Goal: Task Accomplishment & Management: Complete application form

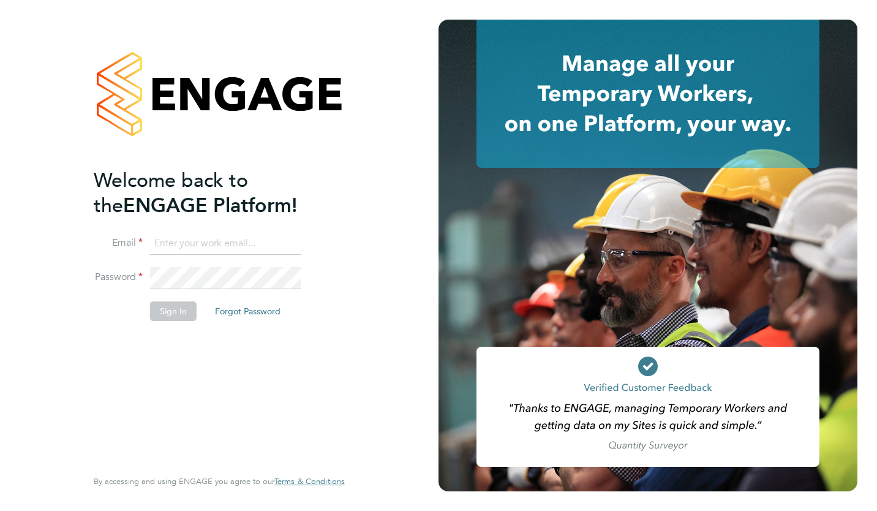
type input "toby.gibbs@citycalling.com"
click at [171, 313] on button "Sign In" at bounding box center [173, 311] width 47 height 20
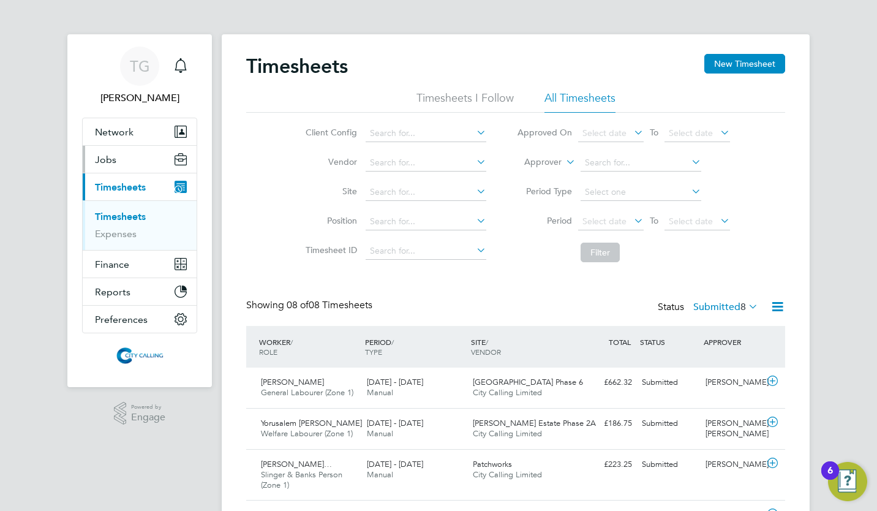
click at [102, 159] on span "Jobs" at bounding box center [105, 160] width 21 height 12
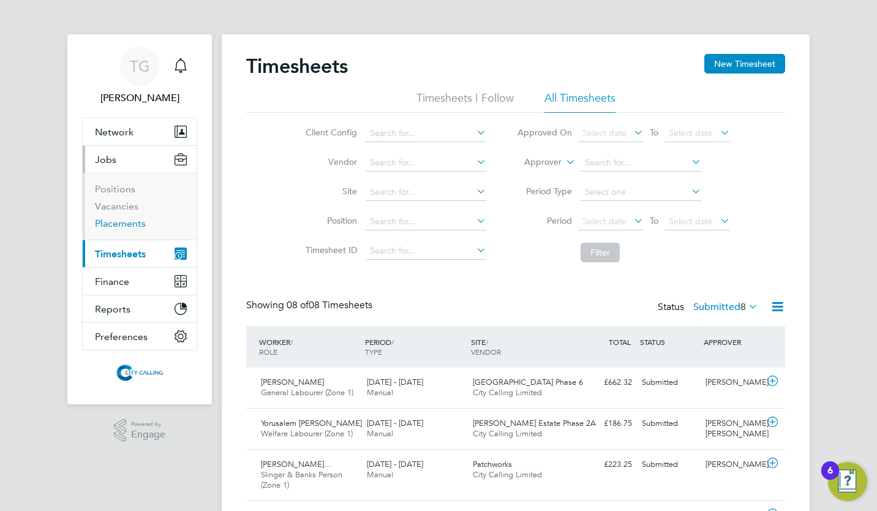
click at [120, 222] on link "Placements" at bounding box center [120, 223] width 51 height 12
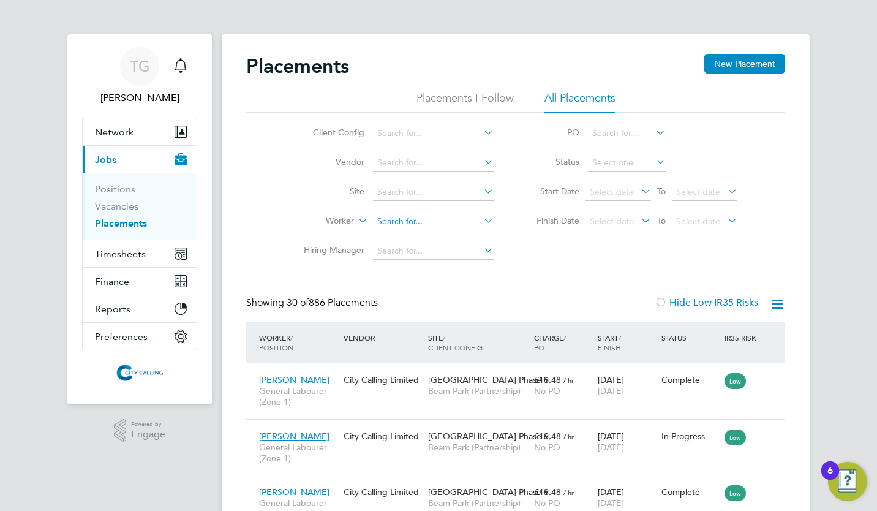
click at [382, 216] on input at bounding box center [433, 221] width 121 height 17
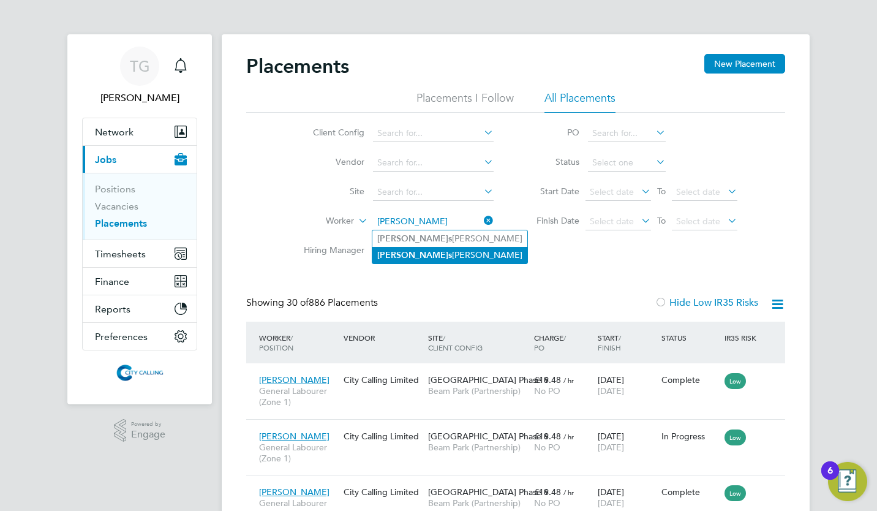
click at [448, 255] on b "s" at bounding box center [450, 255] width 4 height 10
type input "[PERSON_NAME]"
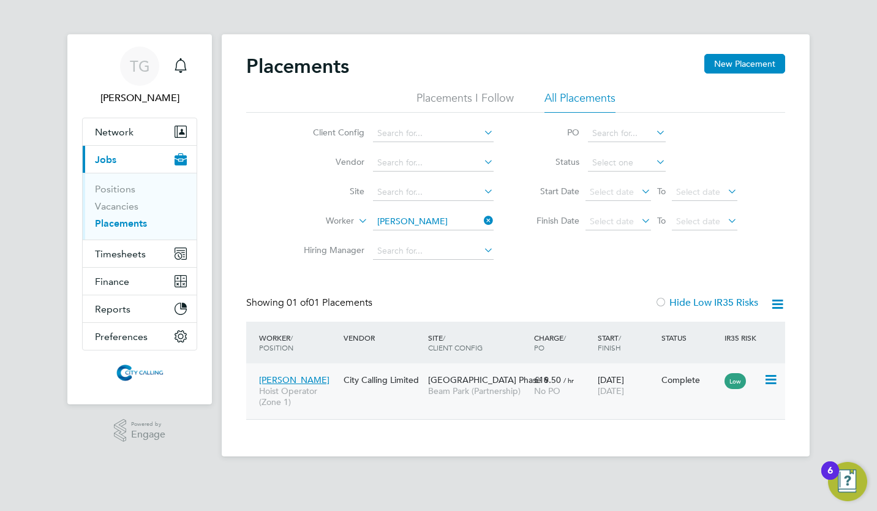
click at [283, 377] on span "[PERSON_NAME]" at bounding box center [294, 379] width 70 height 11
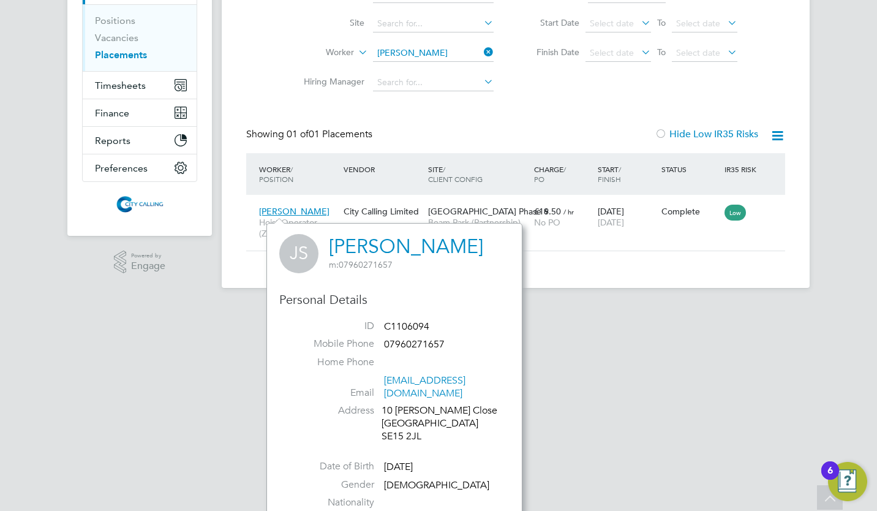
click at [430, 380] on link "[EMAIL_ADDRESS][DOMAIN_NAME]" at bounding box center [424, 386] width 81 height 25
click at [623, 307] on html "TG [PERSON_NAME] Notifications Applications: Network Team Members Businesses Si…" at bounding box center [438, 70] width 877 height 476
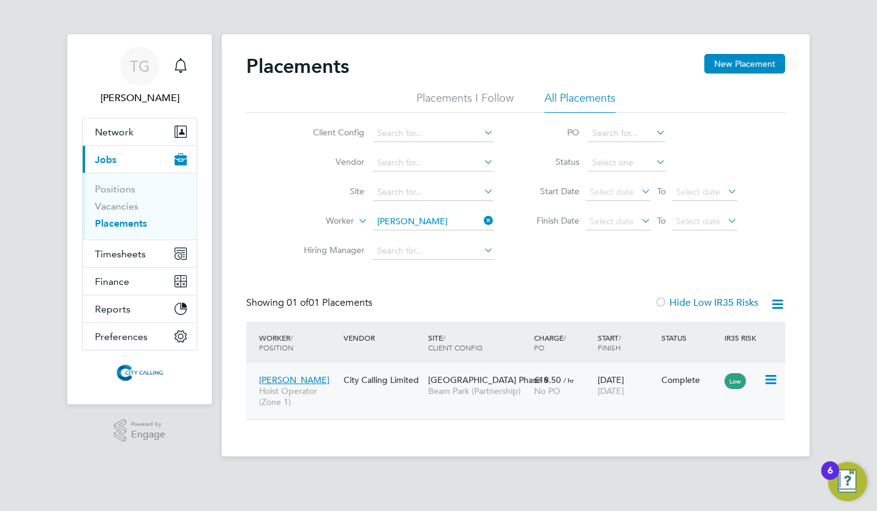
click at [774, 375] on icon at bounding box center [770, 379] width 12 height 15
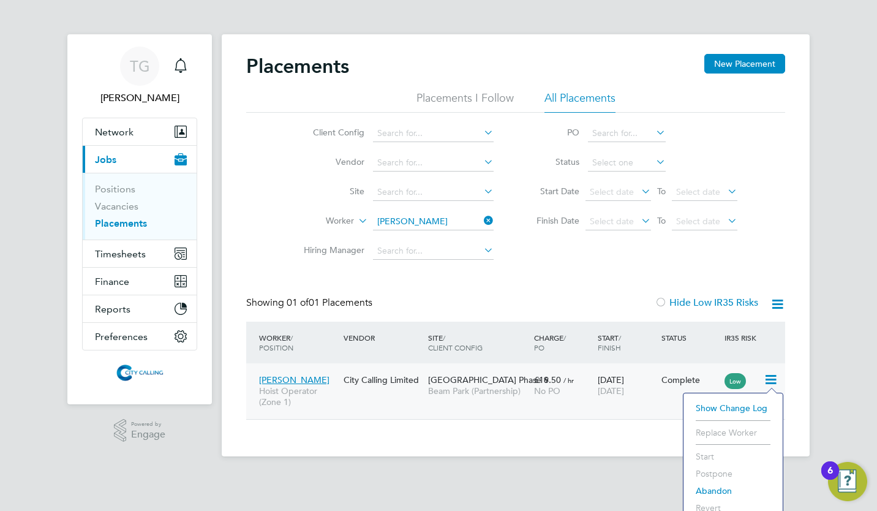
click at [623, 382] on div "[DATE] [DATE]" at bounding box center [627, 385] width 64 height 34
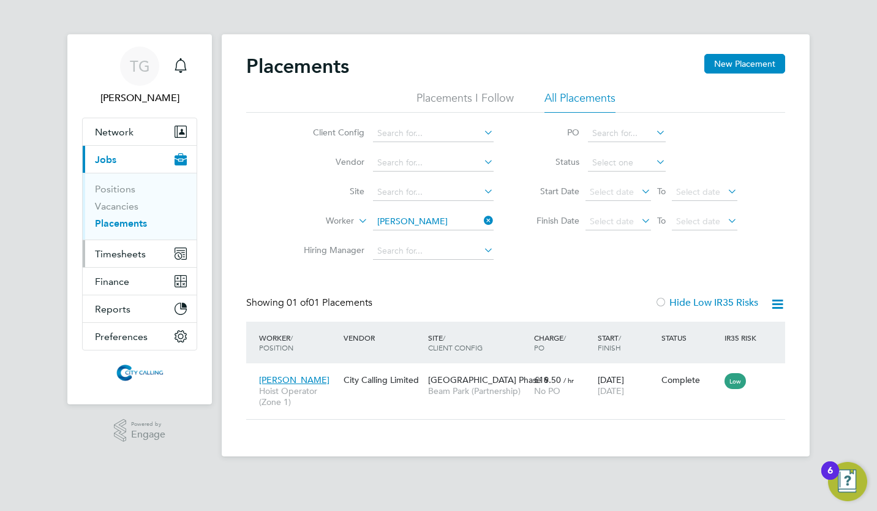
click at [119, 254] on span "Timesheets" at bounding box center [120, 254] width 51 height 12
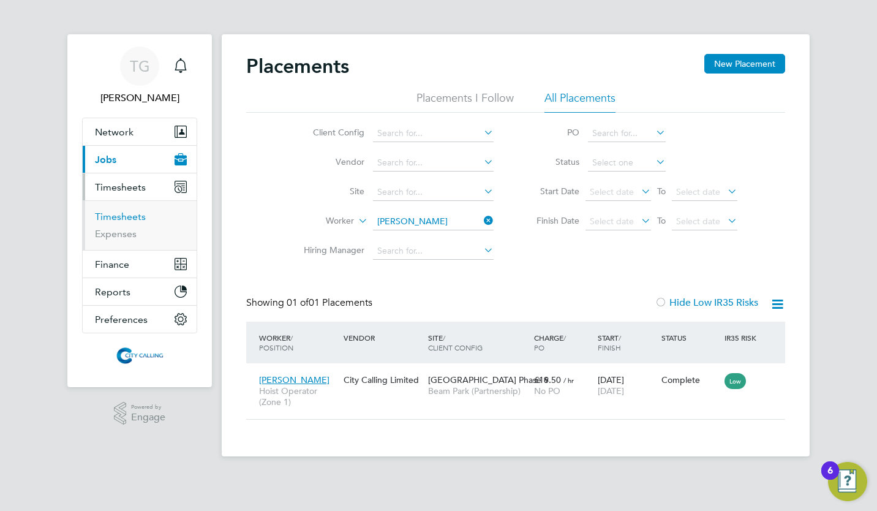
click at [129, 216] on link "Timesheets" at bounding box center [120, 217] width 51 height 12
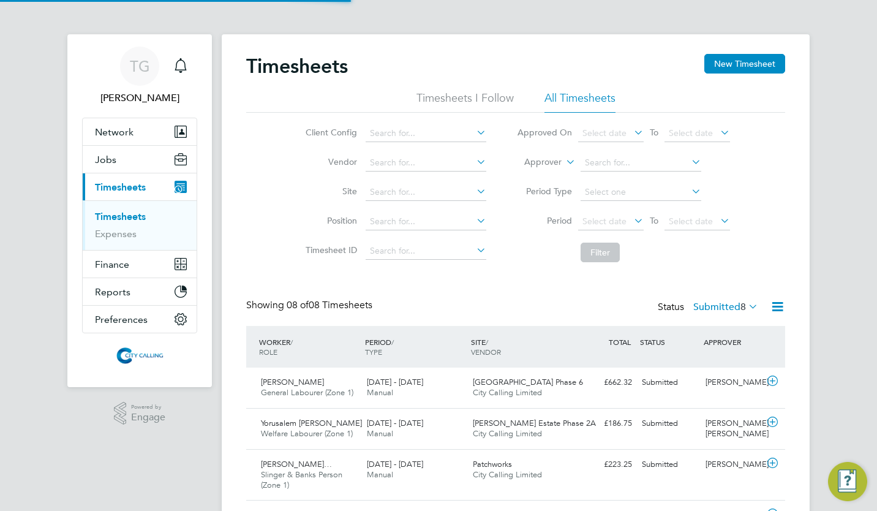
scroll to position [42, 106]
click at [745, 56] on button "New Timesheet" at bounding box center [744, 64] width 81 height 20
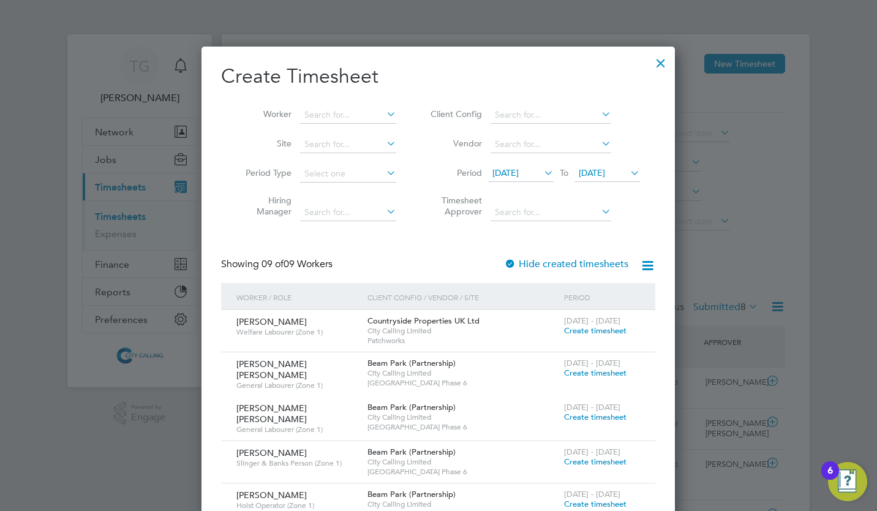
click at [508, 170] on span "[DATE]" at bounding box center [505, 172] width 26 height 11
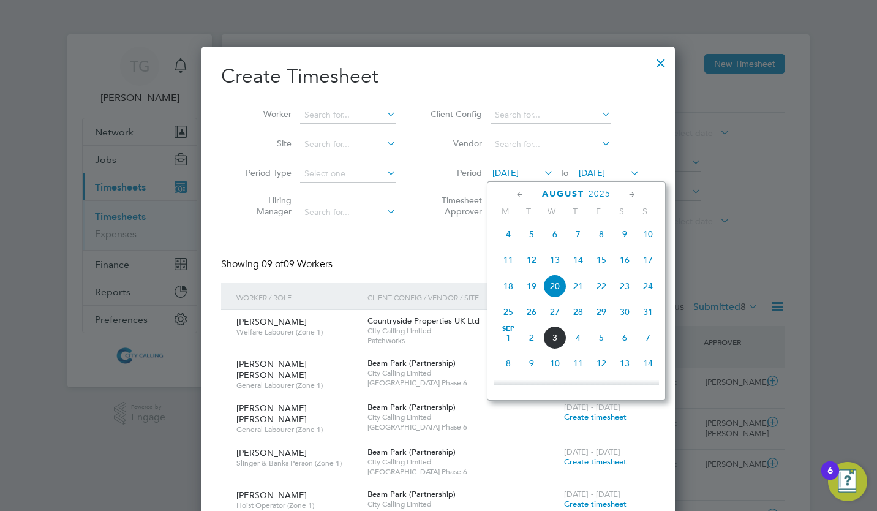
click at [509, 315] on span "25" at bounding box center [508, 311] width 23 height 23
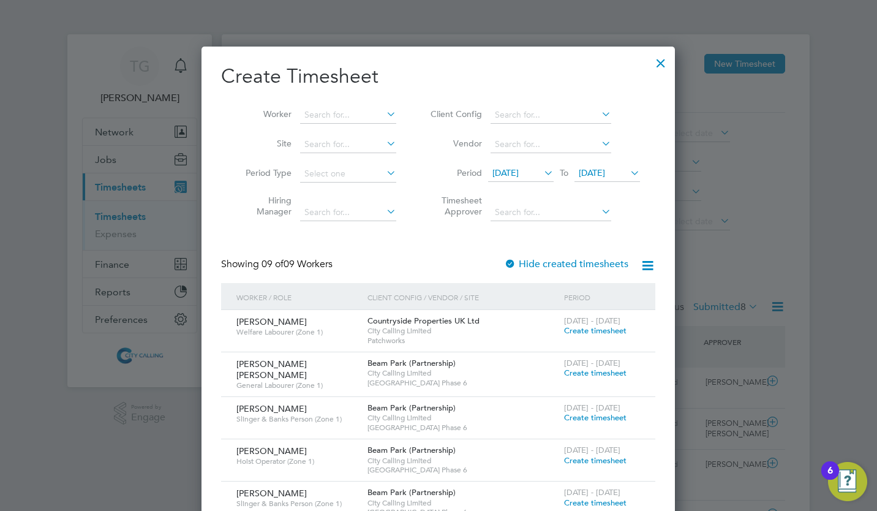
click at [596, 170] on span "[DATE]" at bounding box center [592, 172] width 26 height 11
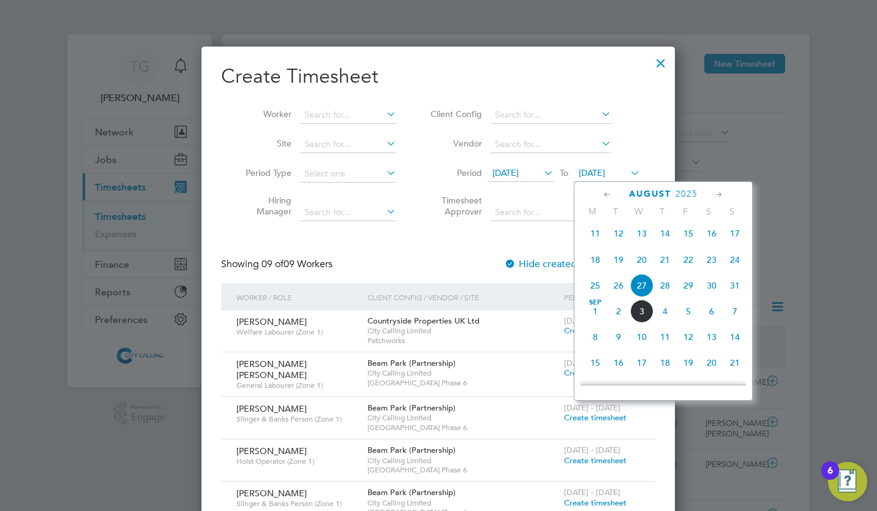
click at [735, 290] on span "31" at bounding box center [734, 285] width 23 height 23
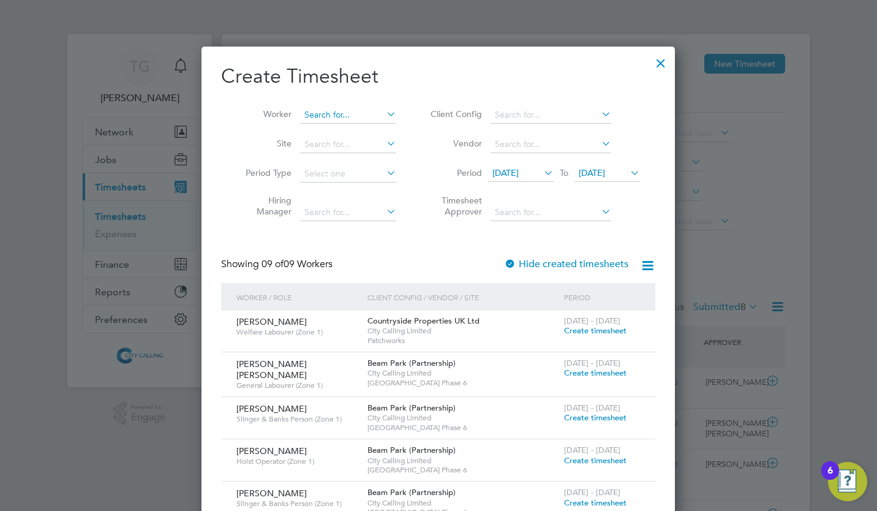
click at [309, 114] on input at bounding box center [348, 115] width 96 height 17
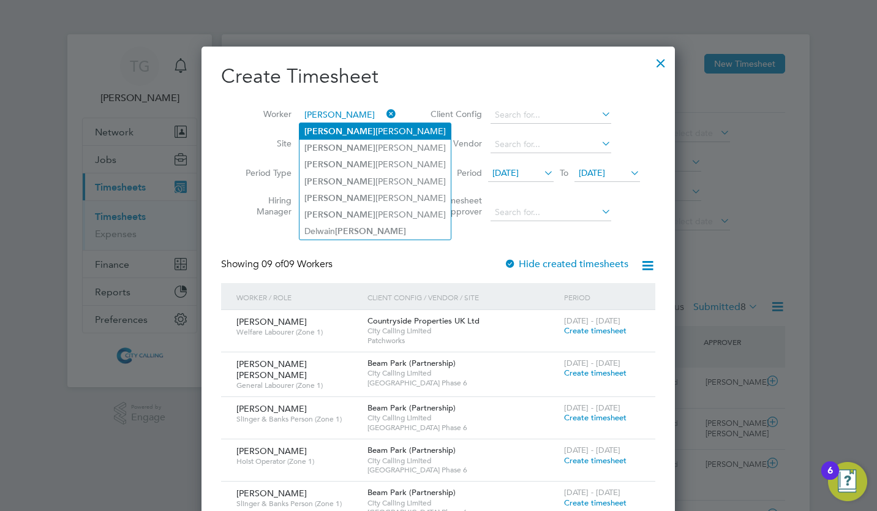
click at [324, 126] on b "[PERSON_NAME]" at bounding box center [339, 131] width 71 height 10
type input "[PERSON_NAME]"
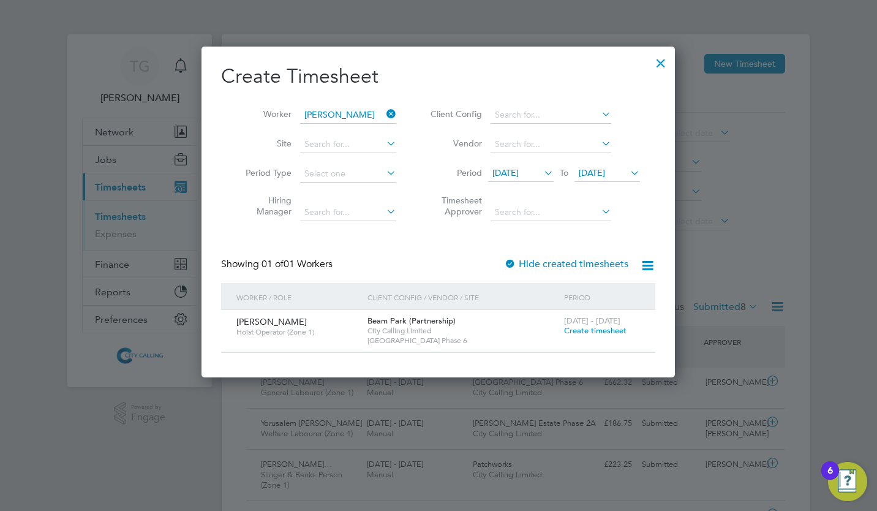
click at [585, 327] on span "Create timesheet" at bounding box center [595, 330] width 62 height 10
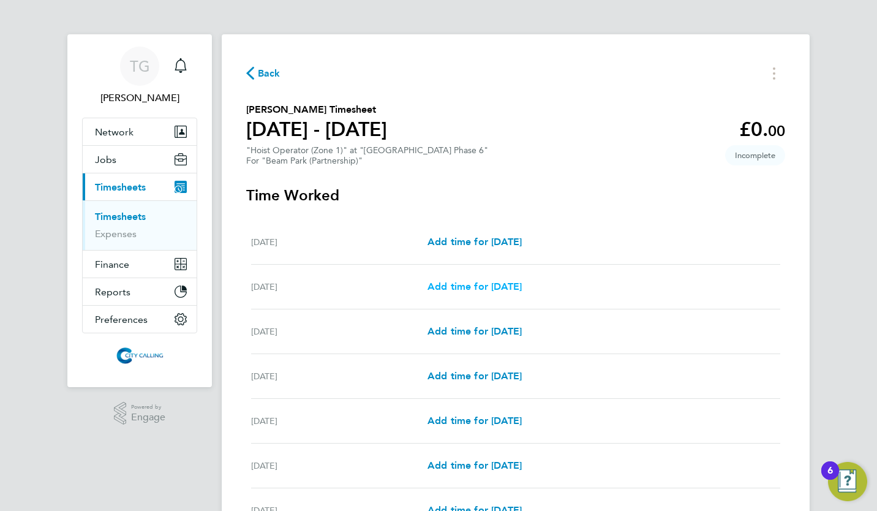
click at [504, 286] on span "Add time for [DATE]" at bounding box center [474, 286] width 94 height 12
select select "30"
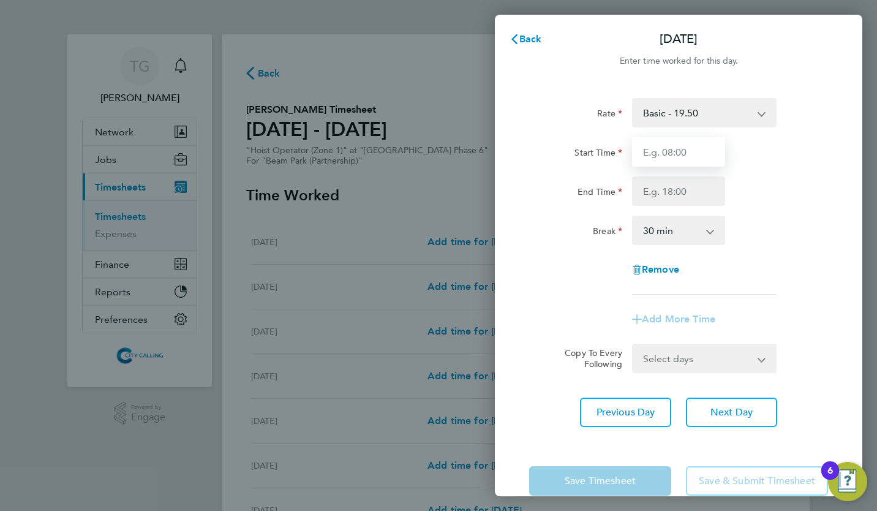
click at [656, 149] on input "Start Time" at bounding box center [678, 151] width 93 height 29
type input "07:30"
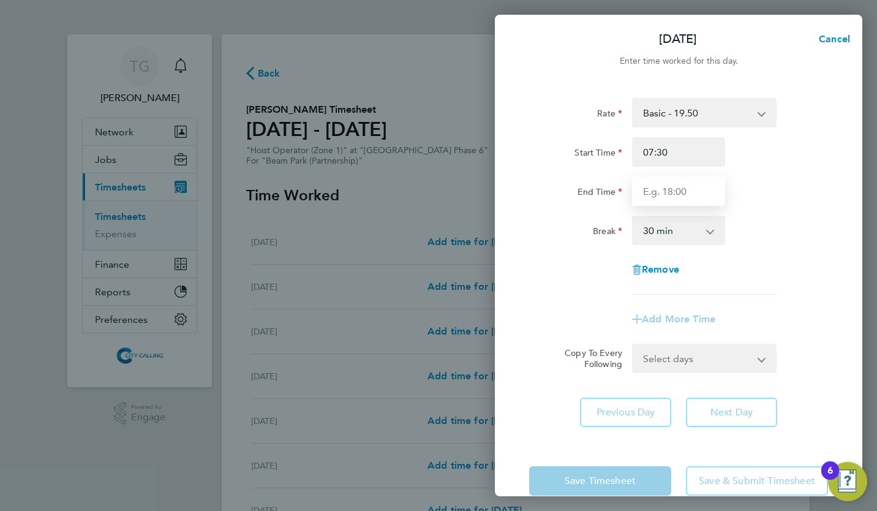
click at [660, 190] on input "End Time" at bounding box center [678, 190] width 93 height 29
click at [577, 306] on app-timesheet-line-form-group "Rate Basic - 19.50 Start Time 07:30 End Time 18:00 Break 0 min 15 min 30 min 45…" at bounding box center [678, 216] width 299 height 236
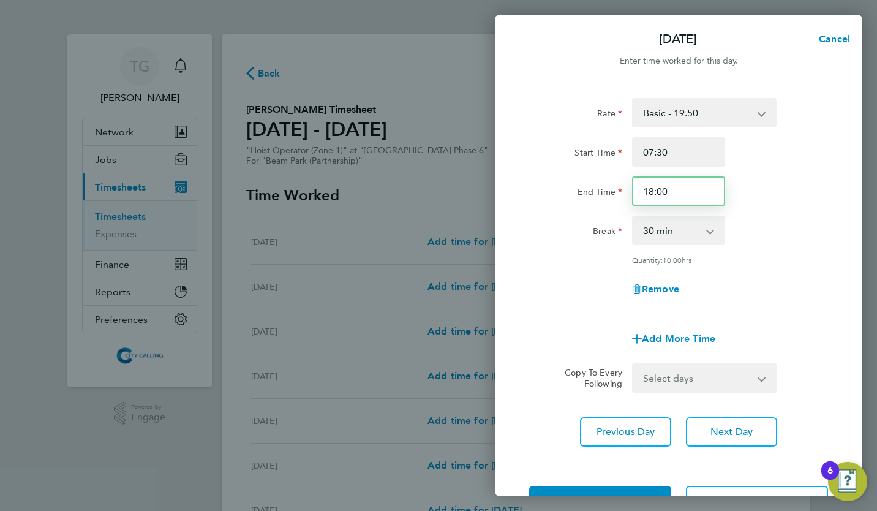
click at [671, 193] on input "18:00" at bounding box center [678, 190] width 93 height 29
drag, startPoint x: 671, startPoint y: 193, endPoint x: 595, endPoint y: 197, distance: 76.0
click at [595, 197] on div "End Time 18:00" at bounding box center [678, 190] width 309 height 29
drag, startPoint x: 677, startPoint y: 192, endPoint x: 624, endPoint y: 197, distance: 53.6
click at [624, 197] on div "End Time 17:00" at bounding box center [678, 190] width 309 height 29
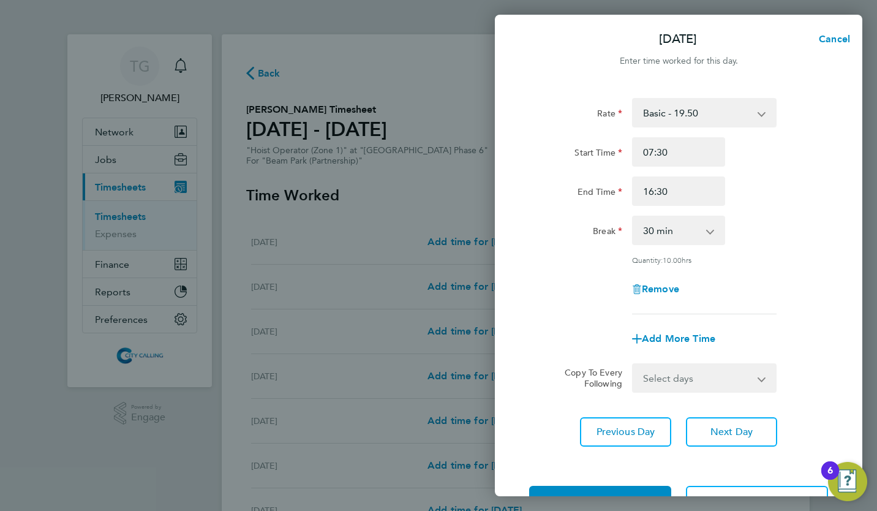
click at [565, 291] on div "Remove" at bounding box center [678, 288] width 309 height 29
drag, startPoint x: 680, startPoint y: 194, endPoint x: 607, endPoint y: 195, distance: 72.9
click at [607, 195] on div "End Time 16:30" at bounding box center [678, 190] width 309 height 29
type input "17:00"
click at [578, 300] on div "Remove" at bounding box center [678, 288] width 309 height 29
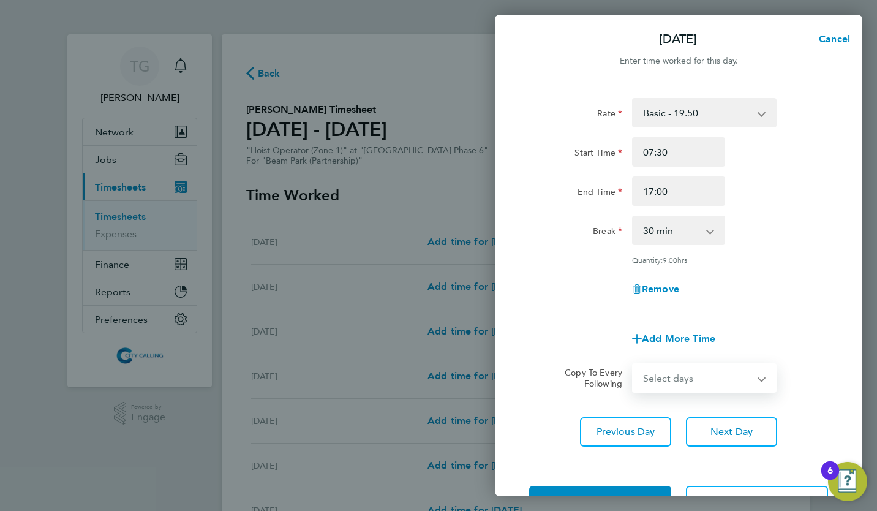
click at [684, 374] on select "Select days Day Weekday (Mon-Fri) Weekend (Sat-Sun) [DATE] [DATE] [DATE] [DATE]…" at bounding box center [697, 377] width 129 height 27
select select "WEEKDAY"
click at [633, 364] on select "Select days Day Weekday (Mon-Fri) Weekend (Sat-Sun) [DATE] [DATE] [DATE] [DATE]…" at bounding box center [697, 377] width 129 height 27
select select "[DATE]"
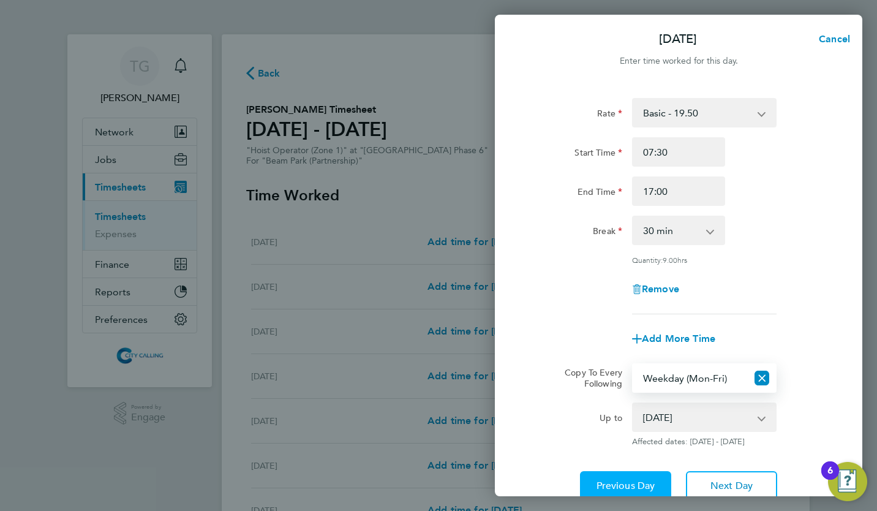
click at [622, 481] on span "Previous Day" at bounding box center [625, 485] width 59 height 12
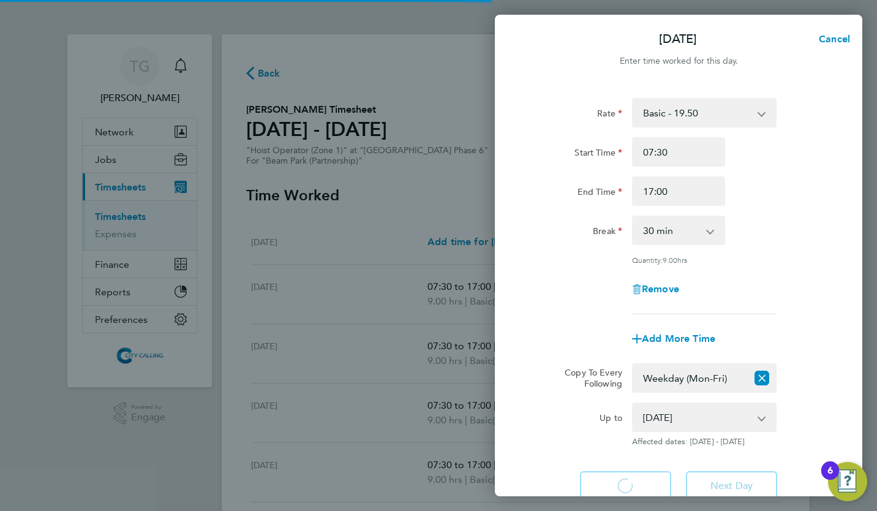
select select "30"
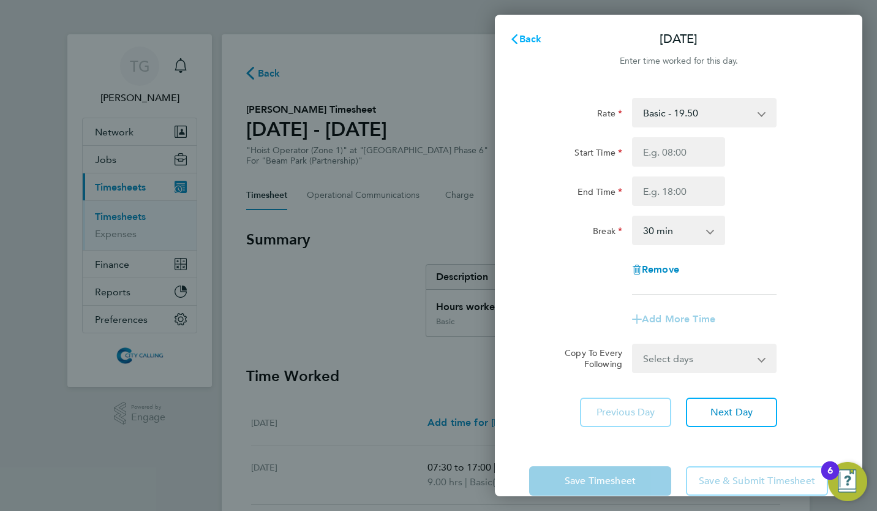
click at [522, 39] on span "Back" at bounding box center [530, 39] width 23 height 12
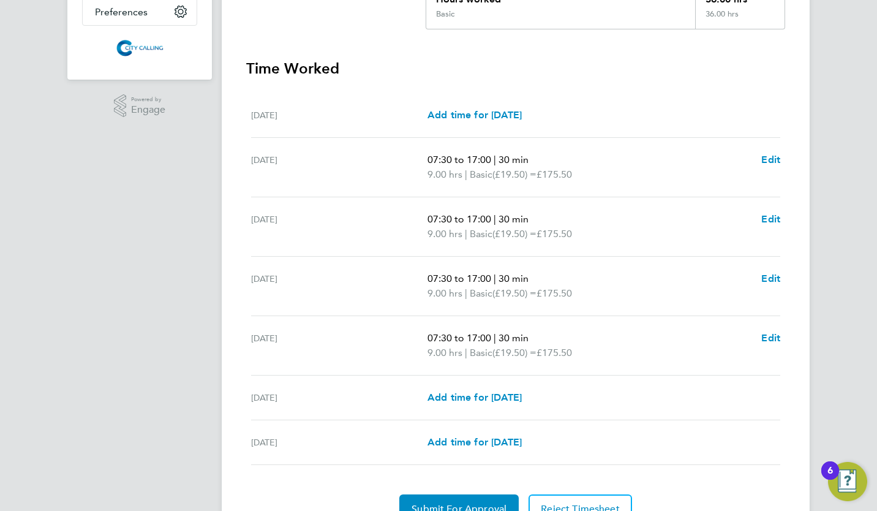
scroll to position [369, 0]
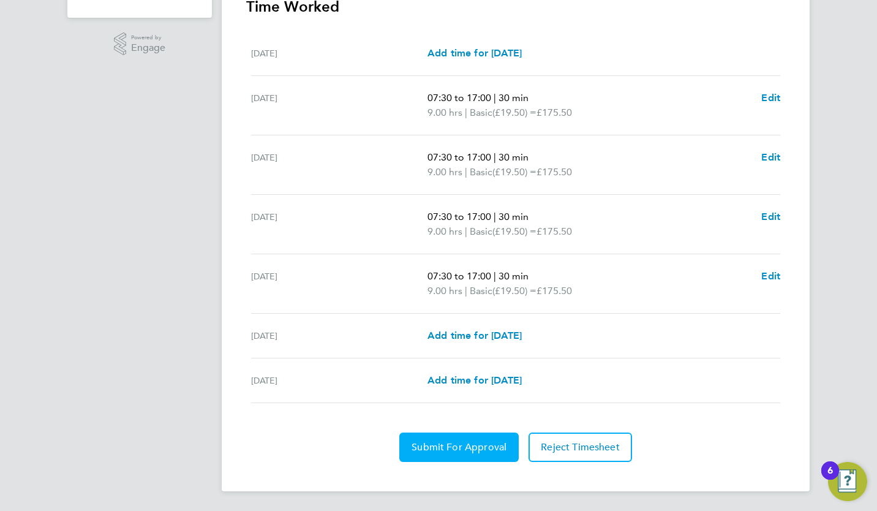
click at [450, 448] on span "Submit For Approval" at bounding box center [459, 447] width 95 height 12
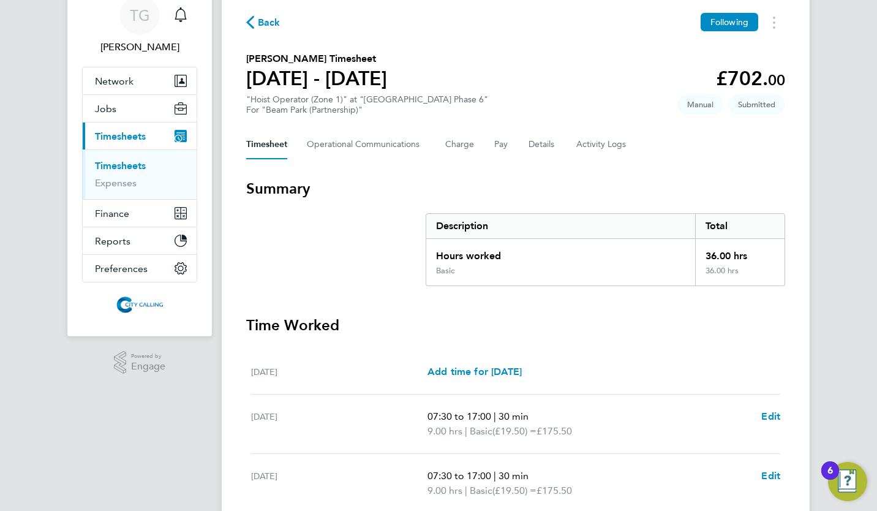
scroll to position [0, 0]
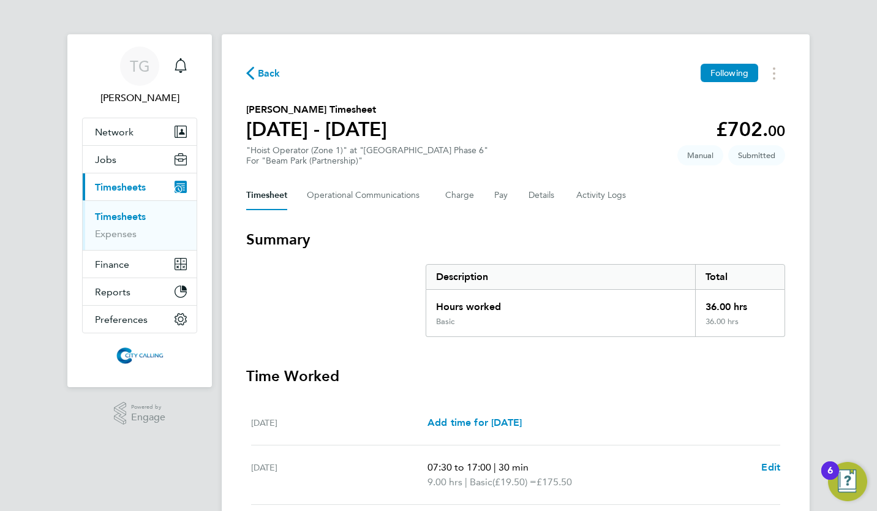
click at [117, 212] on link "Timesheets" at bounding box center [120, 217] width 51 height 12
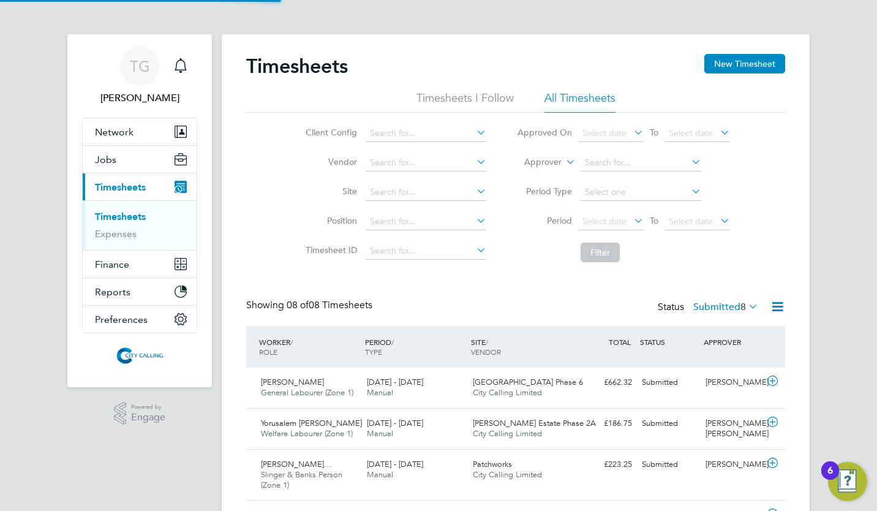
scroll to position [42, 106]
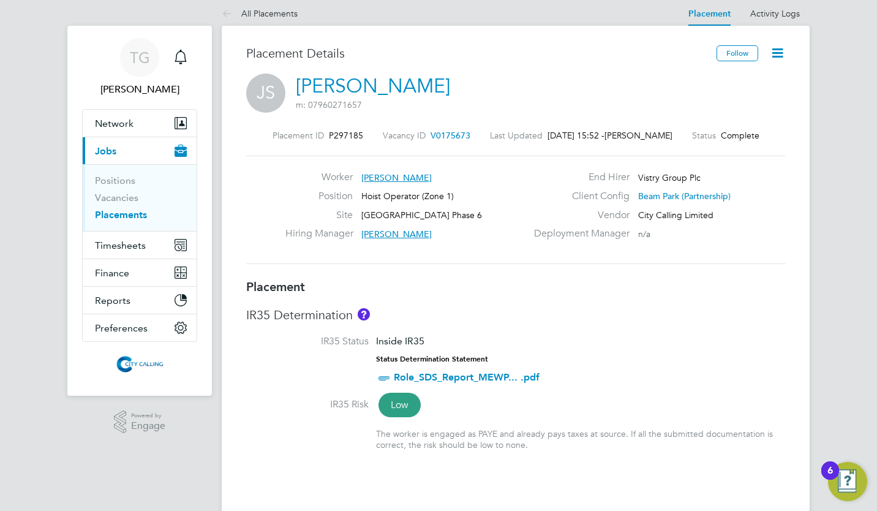
scroll to position [8, 0]
click at [776, 54] on icon at bounding box center [777, 53] width 15 height 15
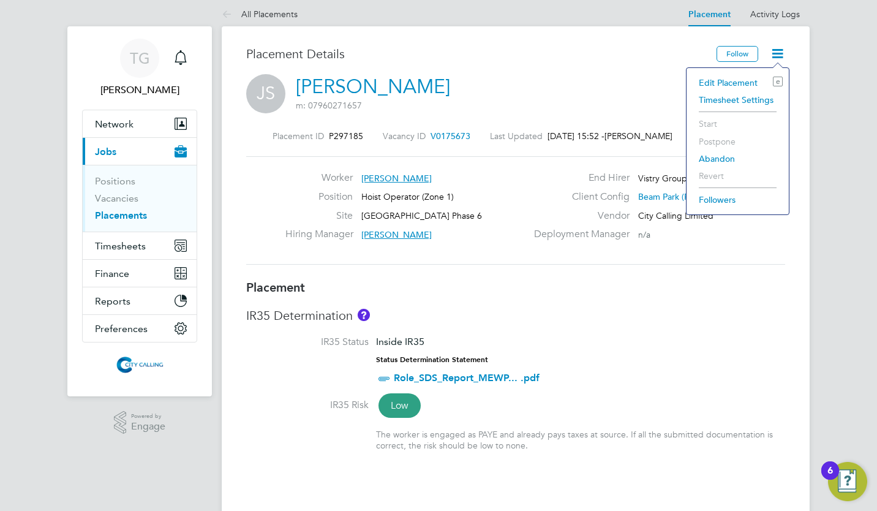
click at [731, 80] on li "Edit Placement e" at bounding box center [738, 82] width 90 height 17
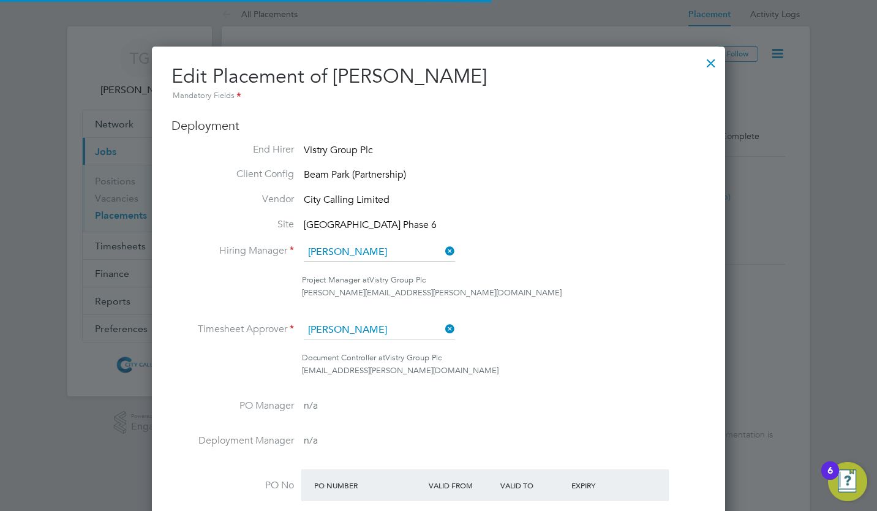
scroll to position [6, 6]
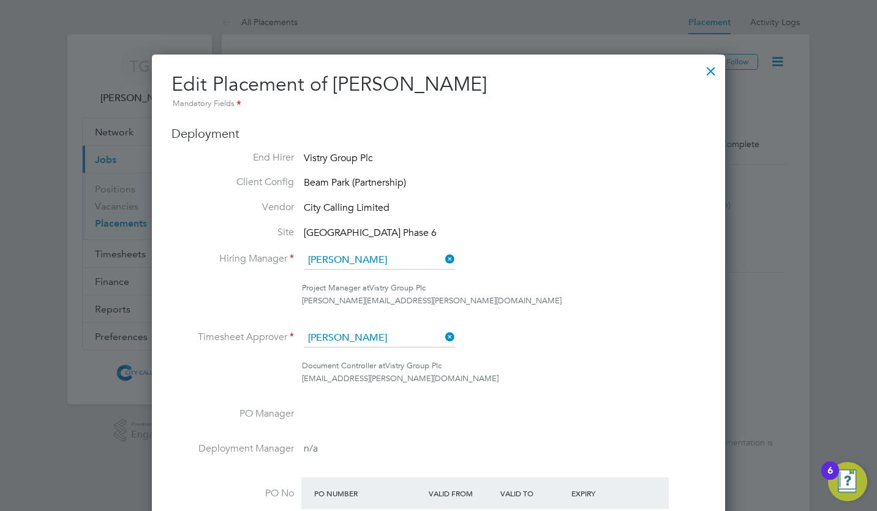
click at [716, 73] on div at bounding box center [711, 68] width 22 height 22
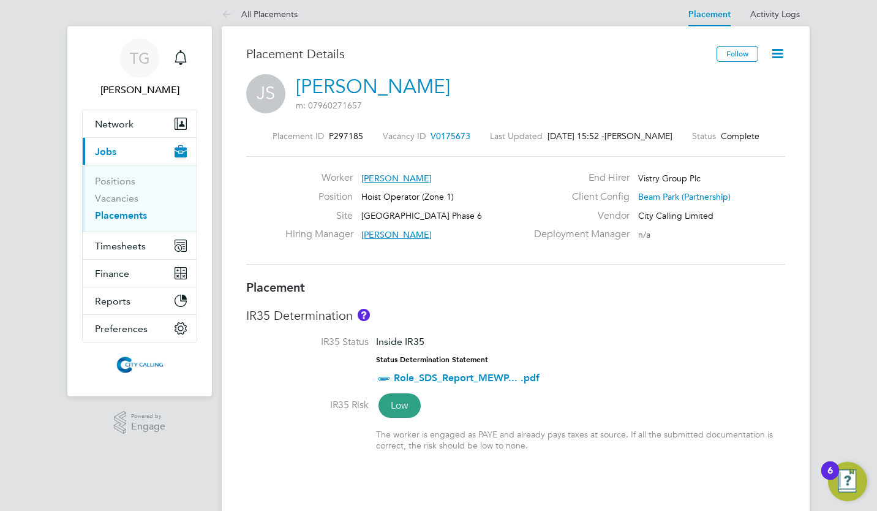
click at [365, 85] on link "[PERSON_NAME]" at bounding box center [373, 87] width 154 height 24
